Goal: Task Accomplishment & Management: Manage account settings

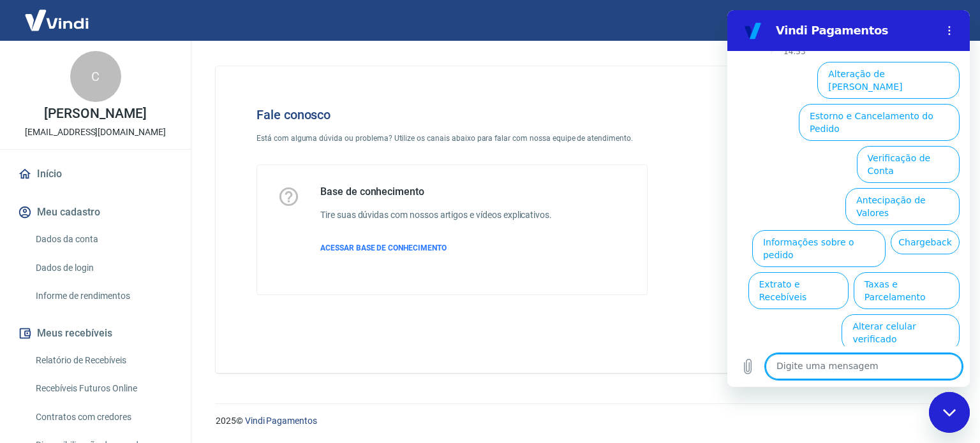
drag, startPoint x: 87, startPoint y: 248, endPoint x: 121, endPoint y: 246, distance: 34.5
click at [87, 248] on link "Dados da conta" at bounding box center [103, 240] width 145 height 26
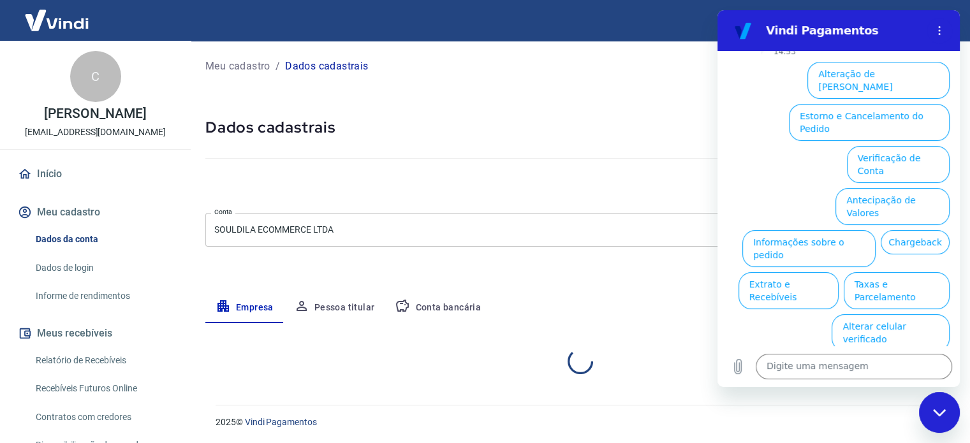
select select "BA"
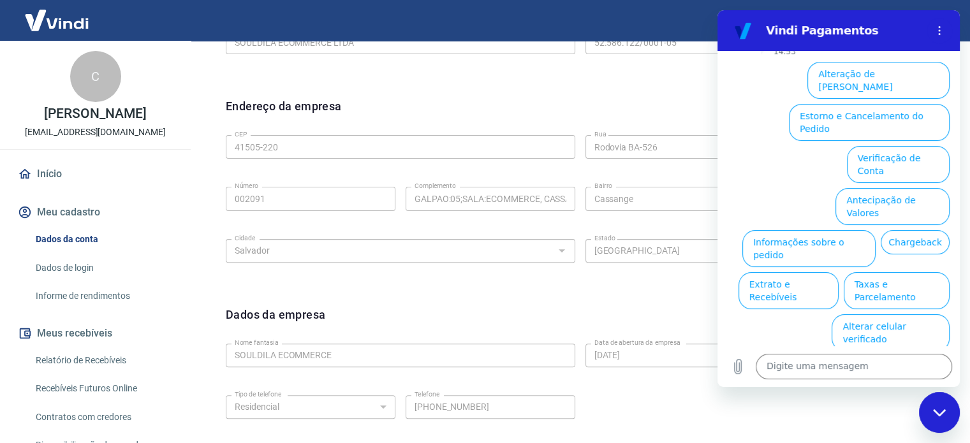
scroll to position [383, 0]
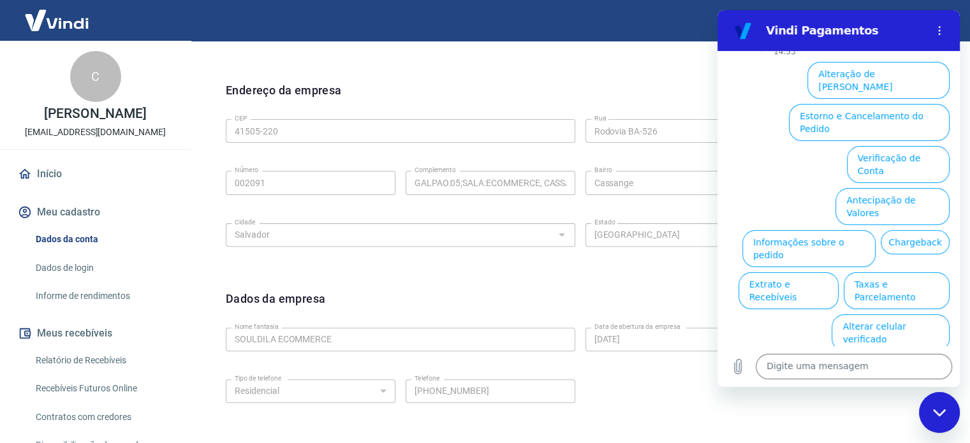
click at [609, 288] on div "Dados da empresa Editar dados da empresa Nome fantasia SOULDILA ECOMMERCE Nome …" at bounding box center [580, 368] width 729 height 177
click at [937, 417] on icon "Fechar janela de mensagens" at bounding box center [939, 413] width 13 height 8
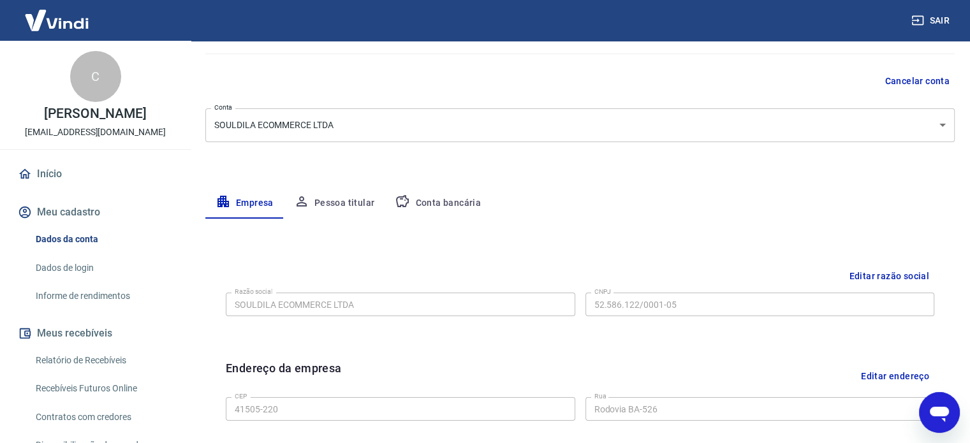
scroll to position [93, 0]
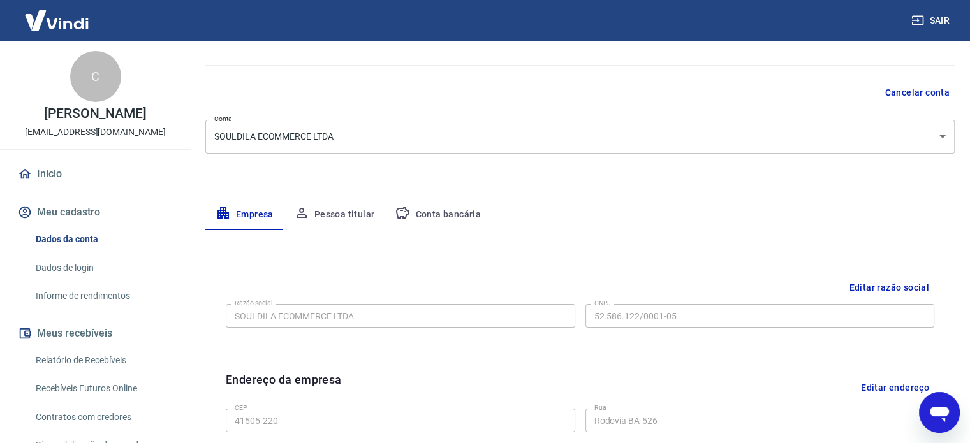
click at [350, 216] on button "Pessoa titular" at bounding box center [334, 215] width 101 height 31
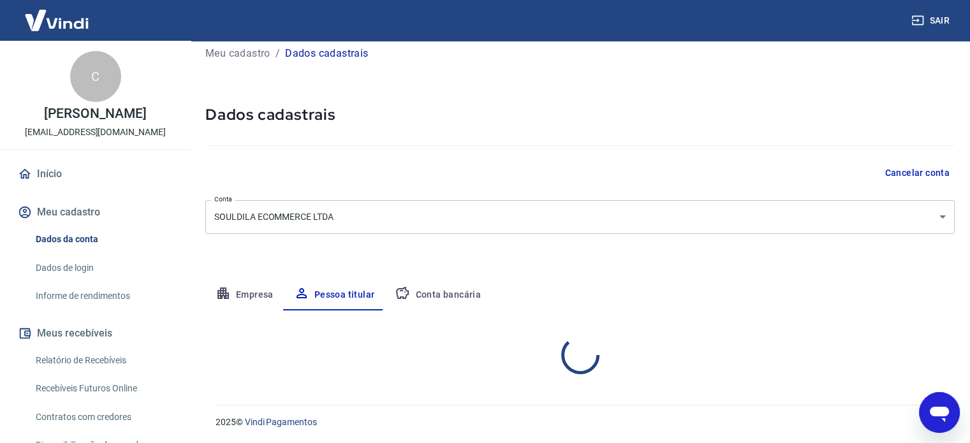
scroll to position [66, 0]
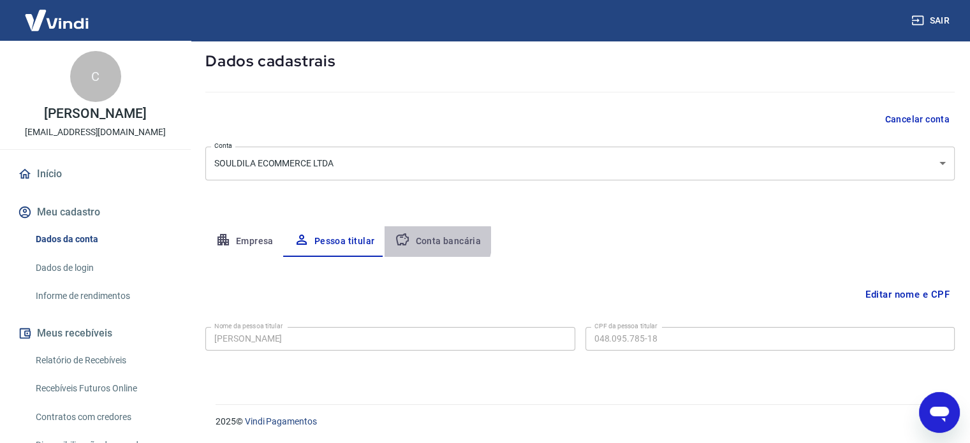
click at [429, 240] on button "Conta bancária" at bounding box center [438, 242] width 107 height 31
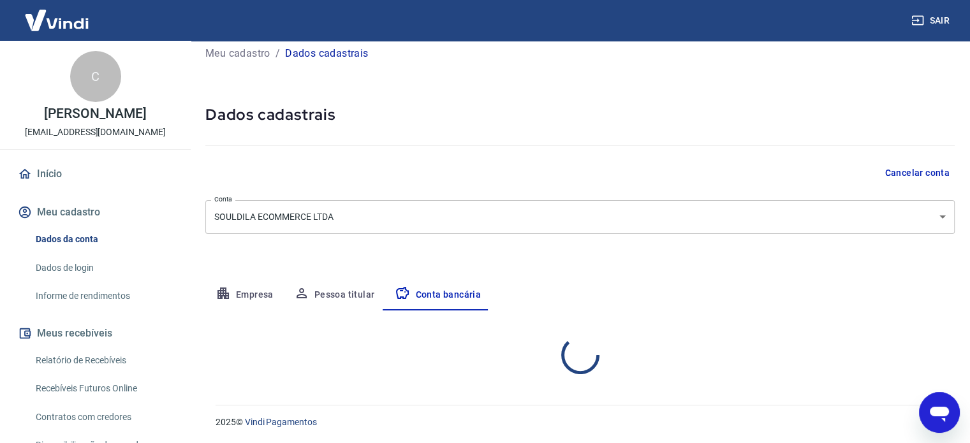
select select "1"
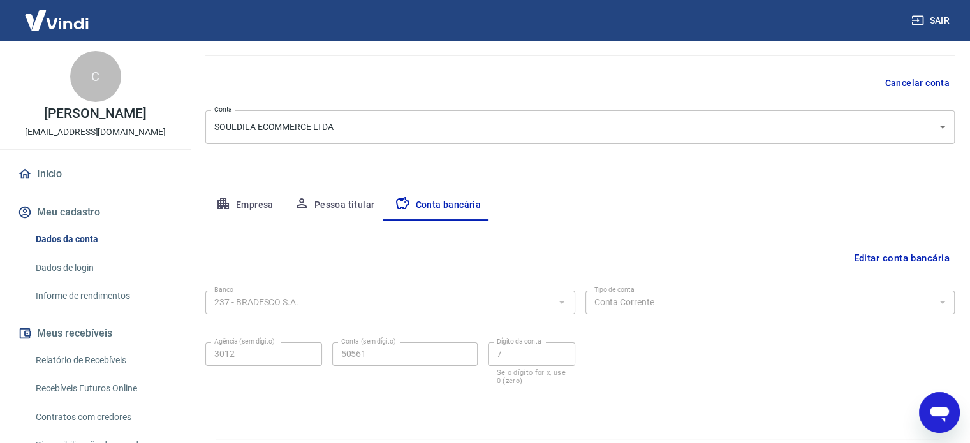
scroll to position [137, 0]
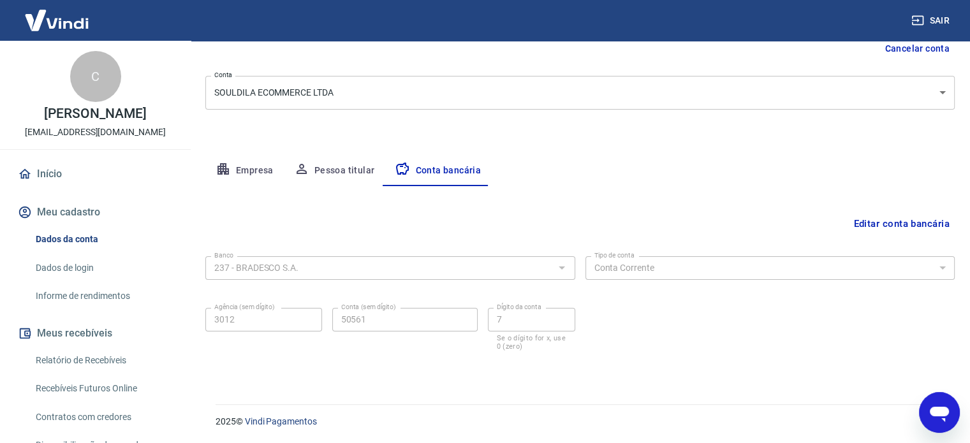
click at [62, 187] on link "Início" at bounding box center [95, 174] width 160 height 28
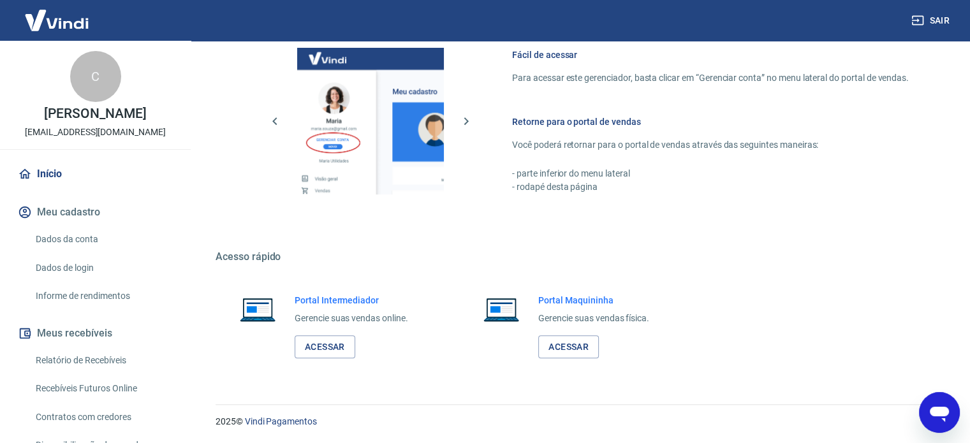
scroll to position [563, 0]
click at [69, 16] on img at bounding box center [56, 20] width 83 height 39
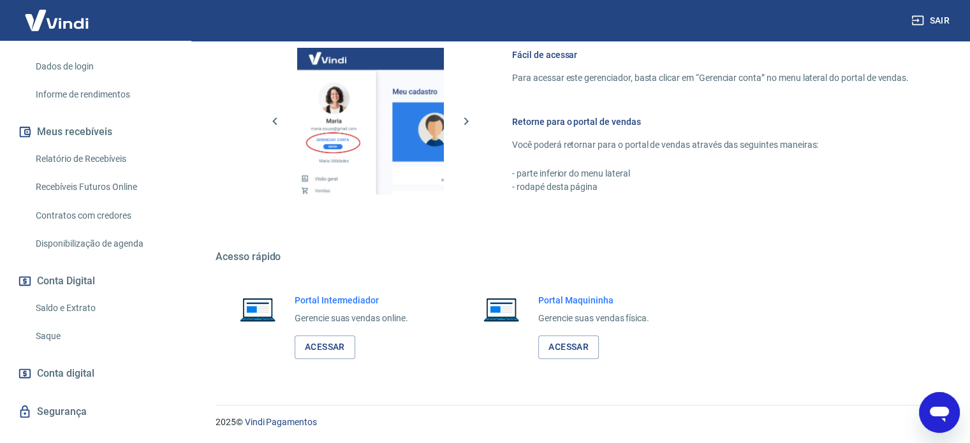
scroll to position [390, 0]
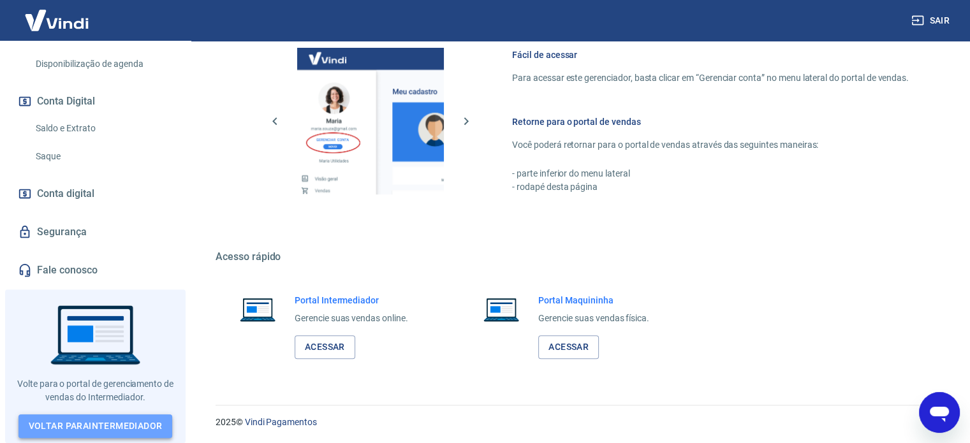
click at [108, 415] on link "Voltar para Intermediador" at bounding box center [96, 427] width 154 height 24
